Goal: Task Accomplishment & Management: Manage account settings

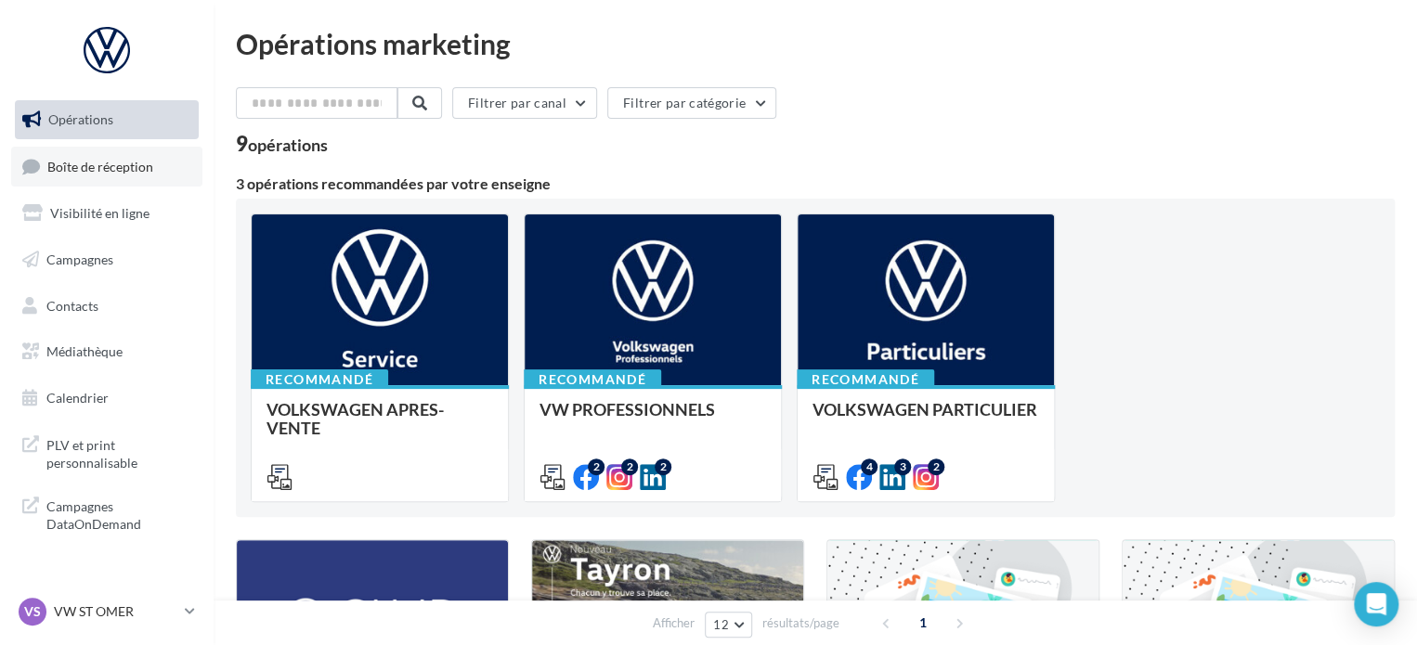
click at [116, 177] on link "Boîte de réception" at bounding box center [106, 167] width 191 height 40
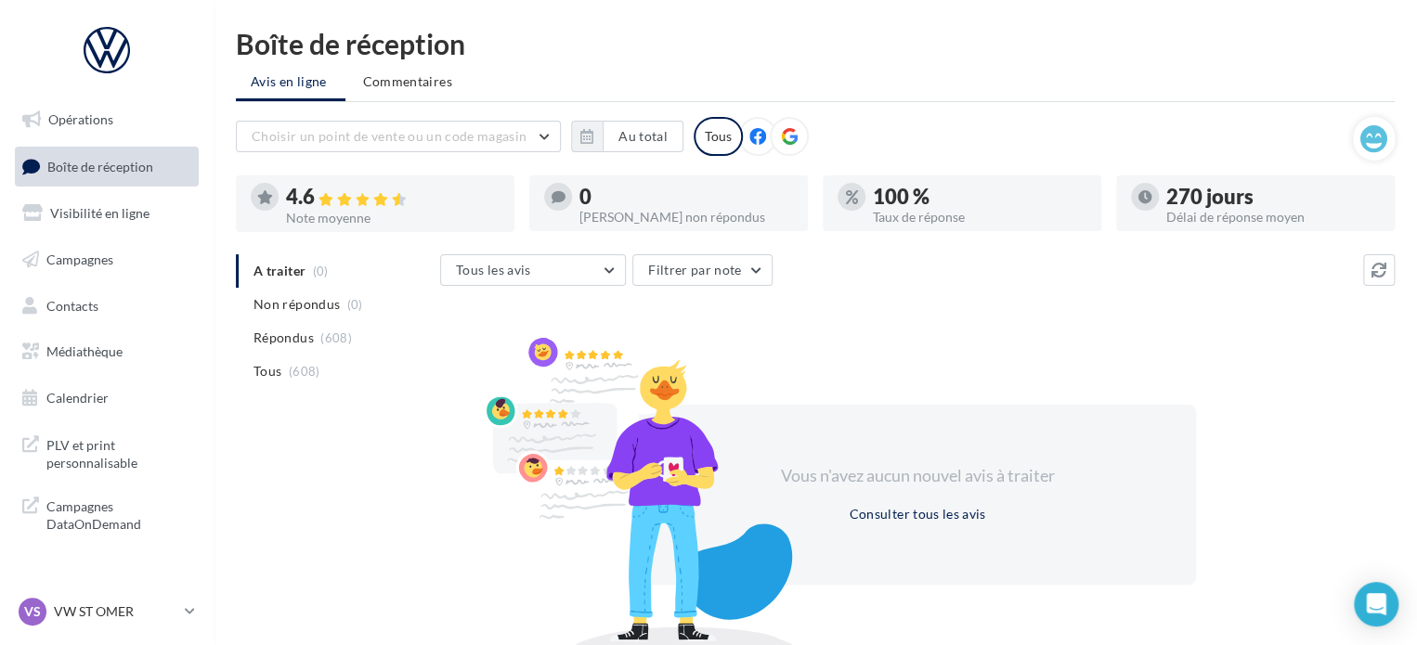
click at [1169, 192] on div "270 jours" at bounding box center [1273, 197] width 214 height 20
click at [1163, 226] on div at bounding box center [1255, 223] width 279 height 15
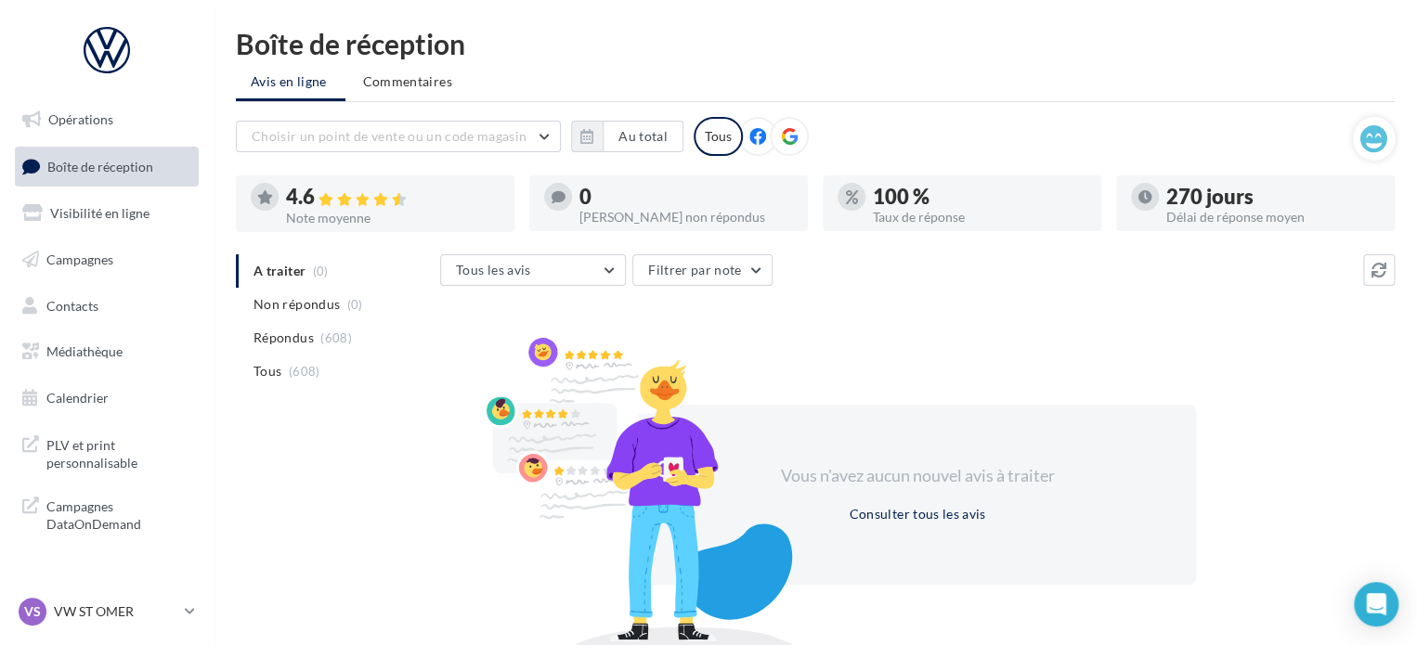
click at [1163, 226] on div at bounding box center [1255, 223] width 279 height 15
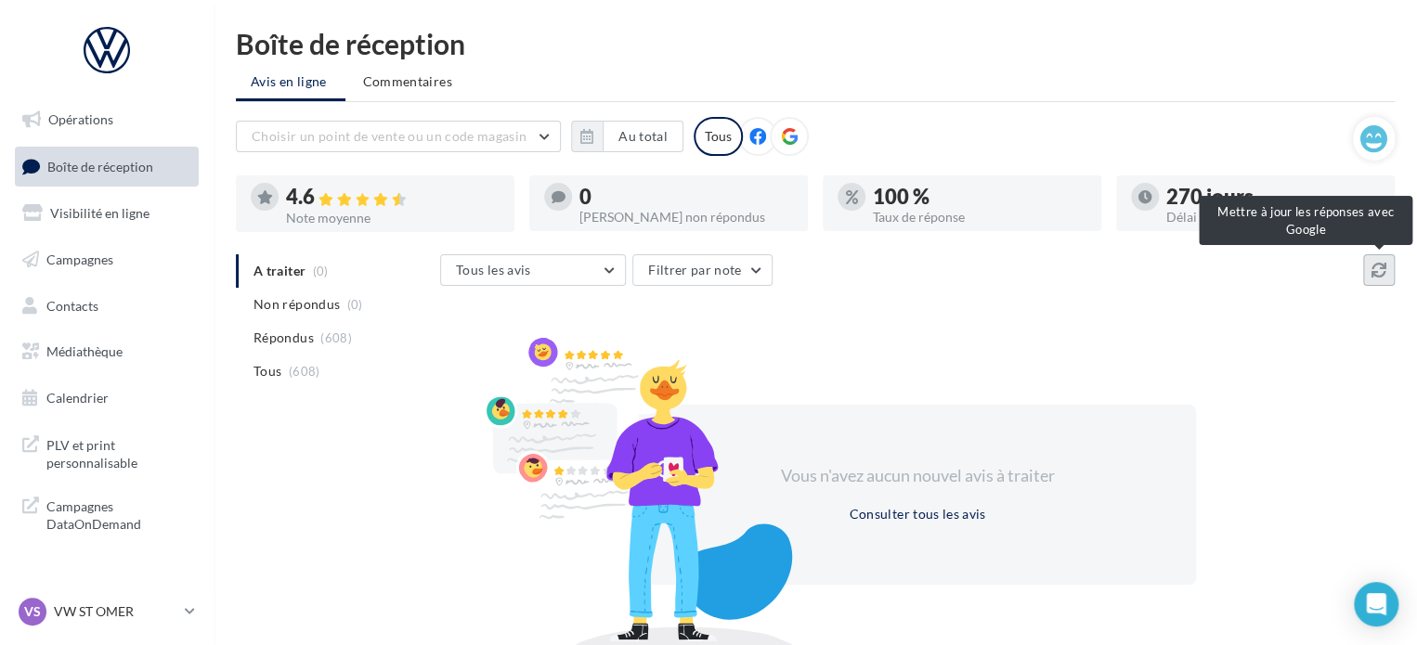
click at [1371, 276] on icon at bounding box center [1378, 270] width 15 height 15
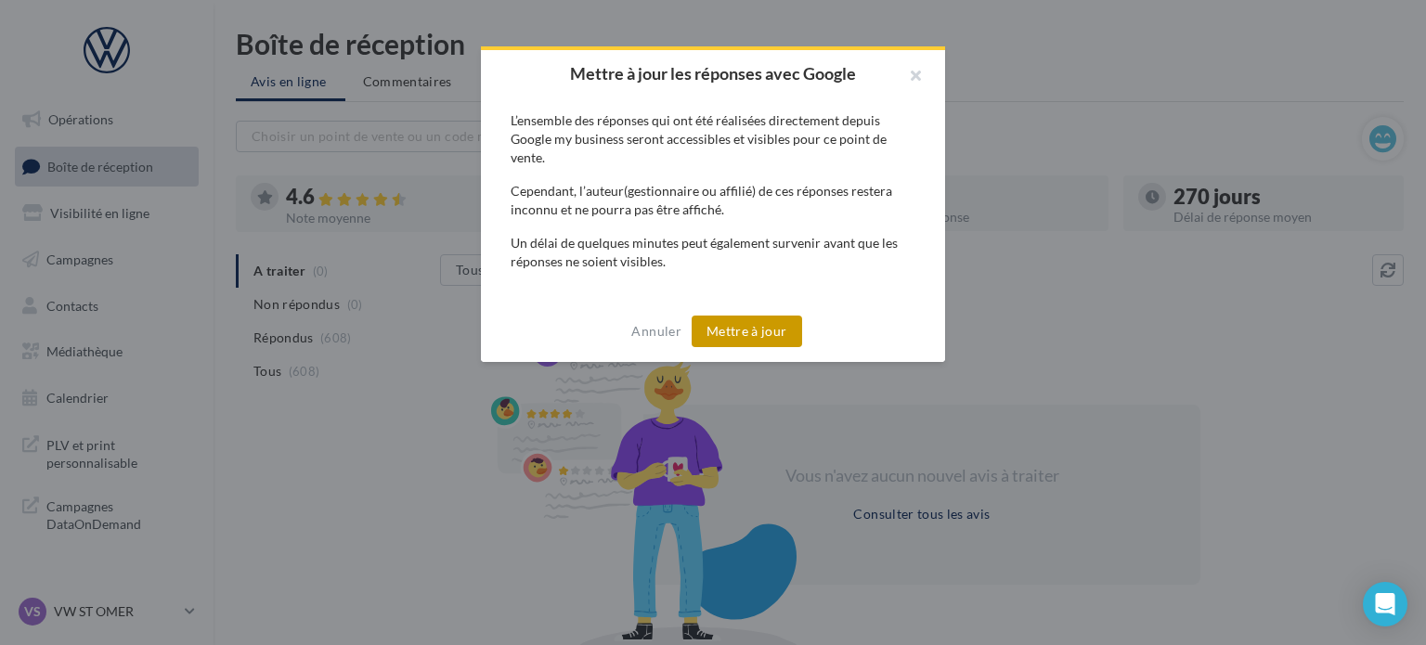
click at [737, 325] on button "Mettre à jour" at bounding box center [747, 332] width 110 height 32
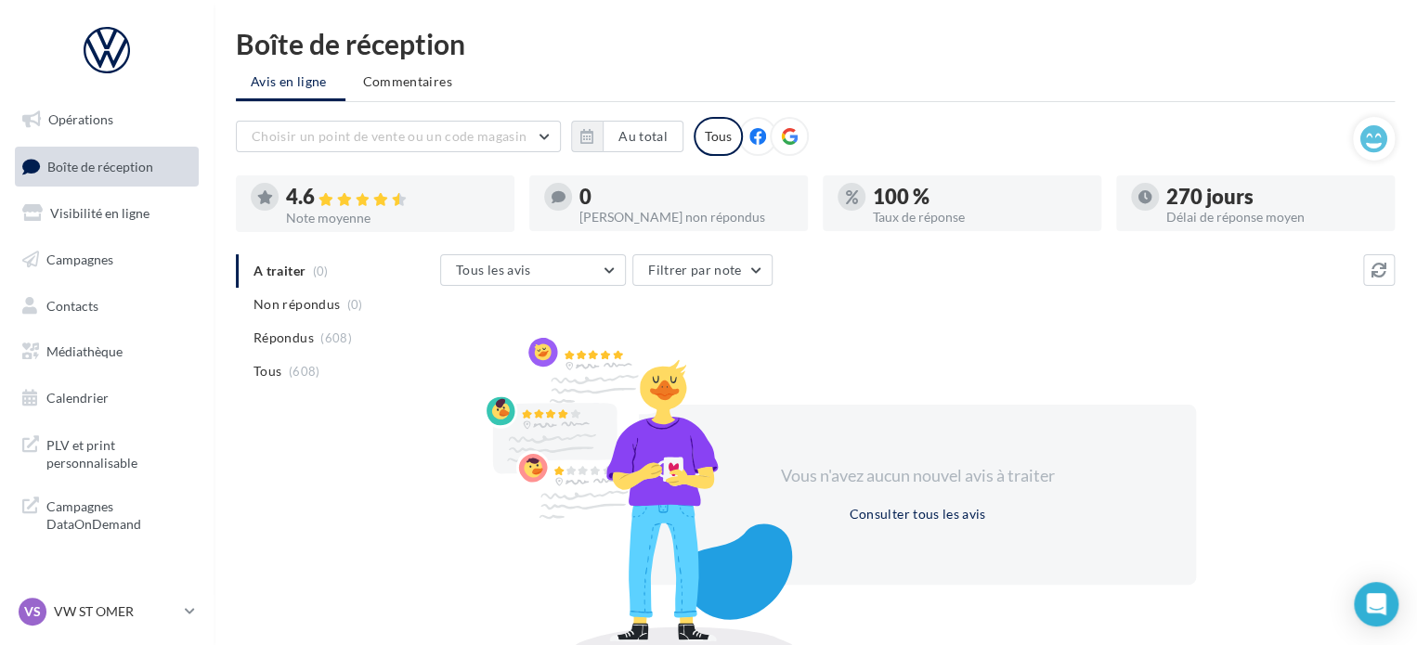
click at [712, 19] on html "Opérations Boîte de réception Visibilité en ligne Campagnes Contacts Médiathèqu…" at bounding box center [708, 322] width 1417 height 645
